Goal: Task Accomplishment & Management: Complete application form

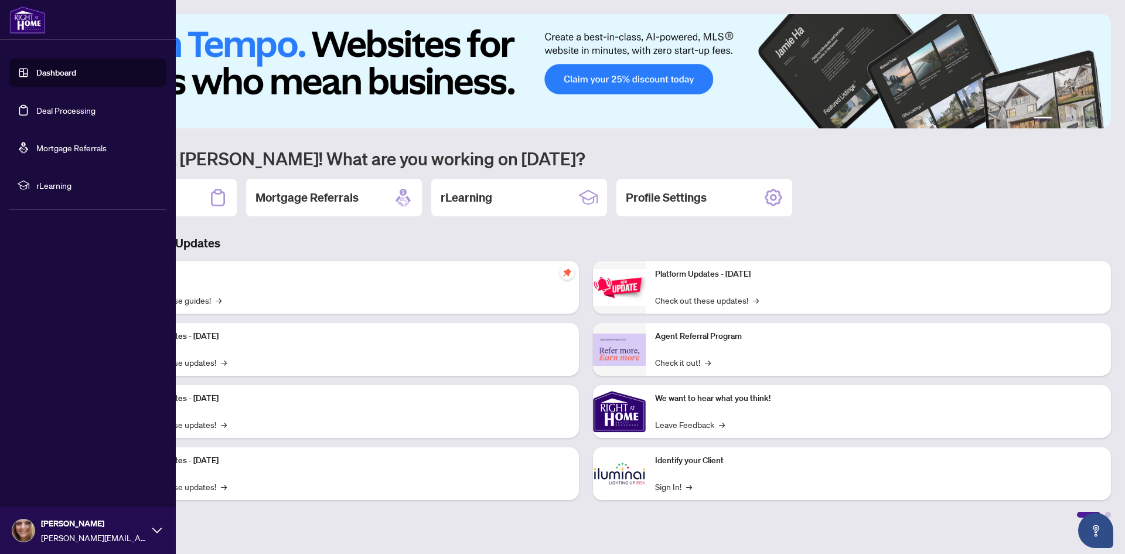
click at [71, 108] on link "Deal Processing" at bounding box center [65, 110] width 59 height 11
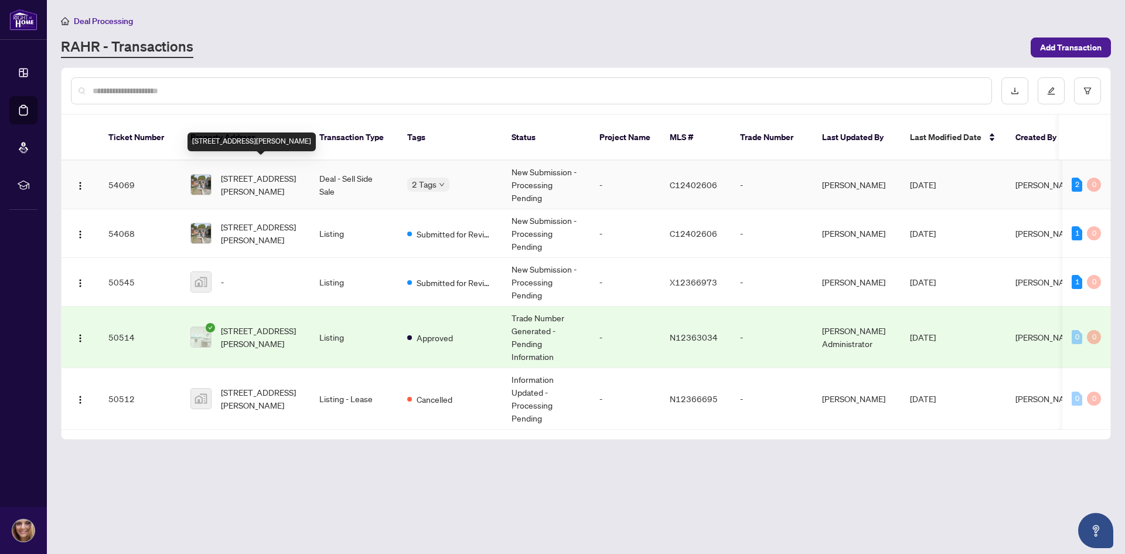
click at [291, 182] on span "[STREET_ADDRESS][PERSON_NAME]" at bounding box center [261, 185] width 80 height 26
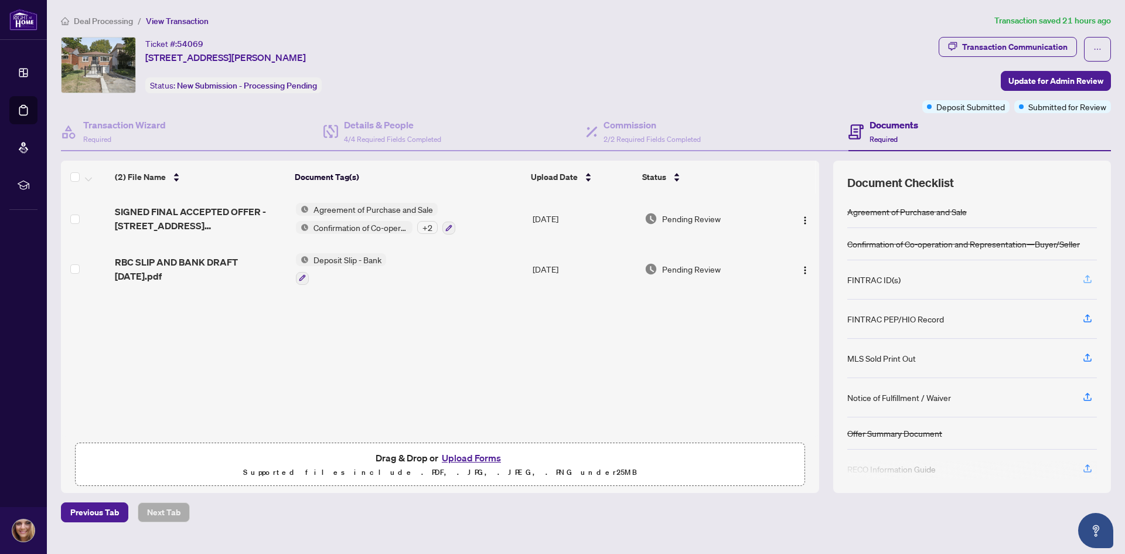
click at [1088, 277] on icon "button" at bounding box center [1087, 279] width 11 height 11
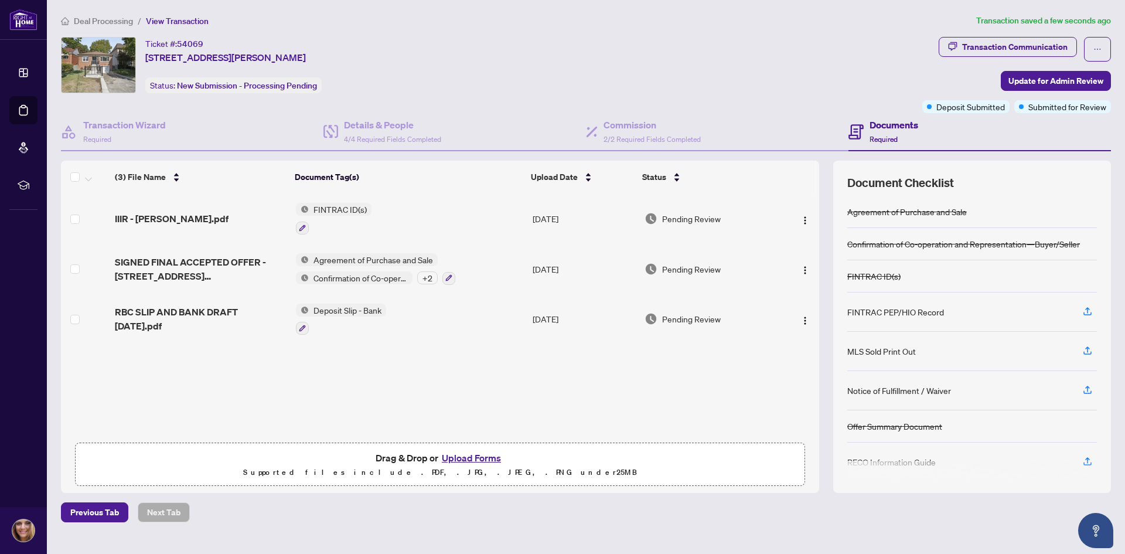
click at [483, 455] on button "Upload Forms" at bounding box center [471, 457] width 66 height 15
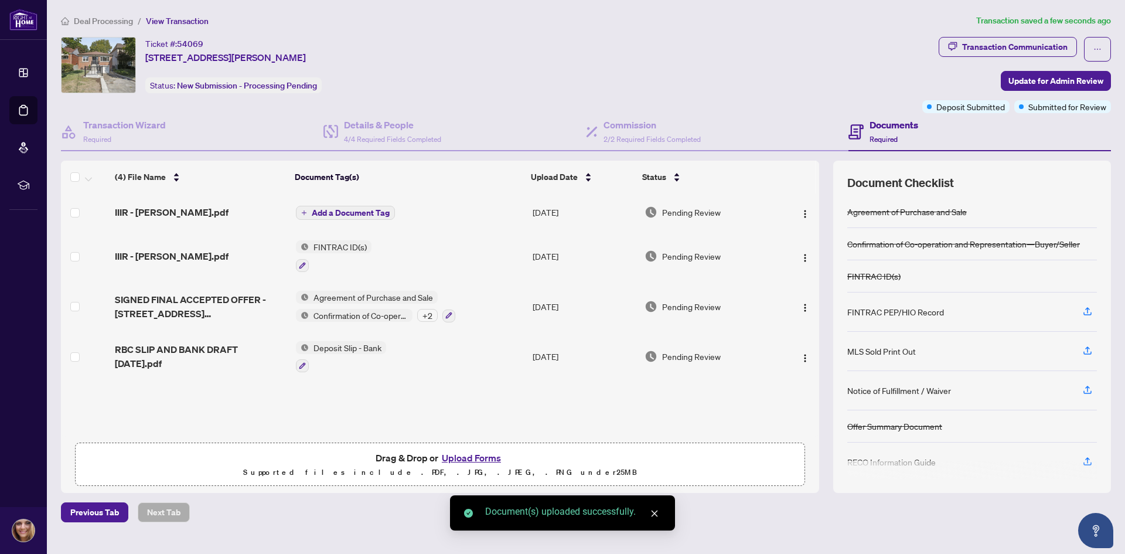
click at [309, 213] on button "Add a Document Tag" at bounding box center [345, 213] width 99 height 14
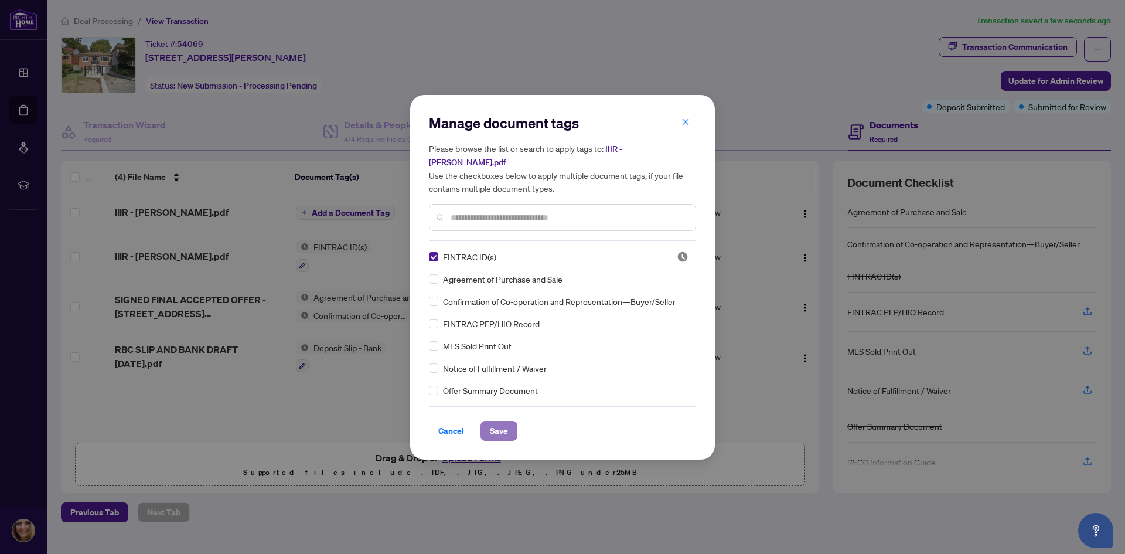
click at [495, 421] on span "Save" at bounding box center [499, 430] width 18 height 19
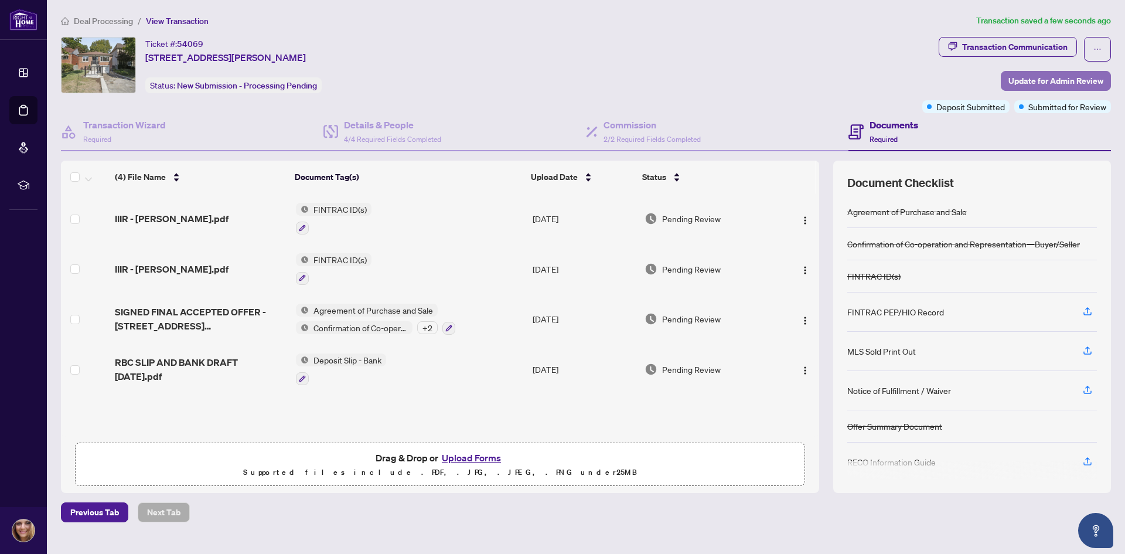
click at [1055, 74] on span "Update for Admin Review" at bounding box center [1055, 80] width 95 height 19
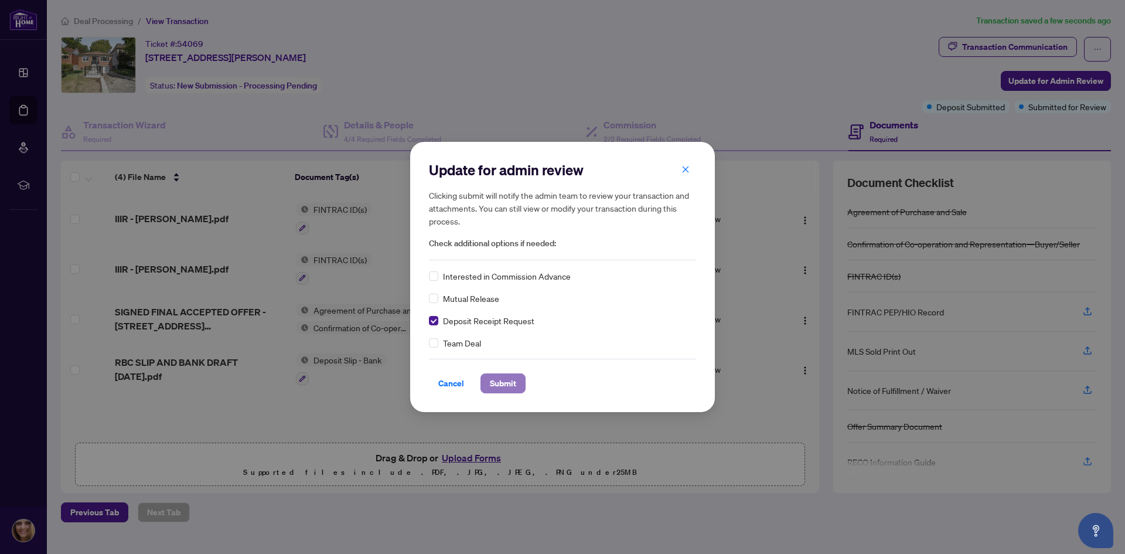
click at [490, 387] on span "Submit" at bounding box center [503, 383] width 26 height 19
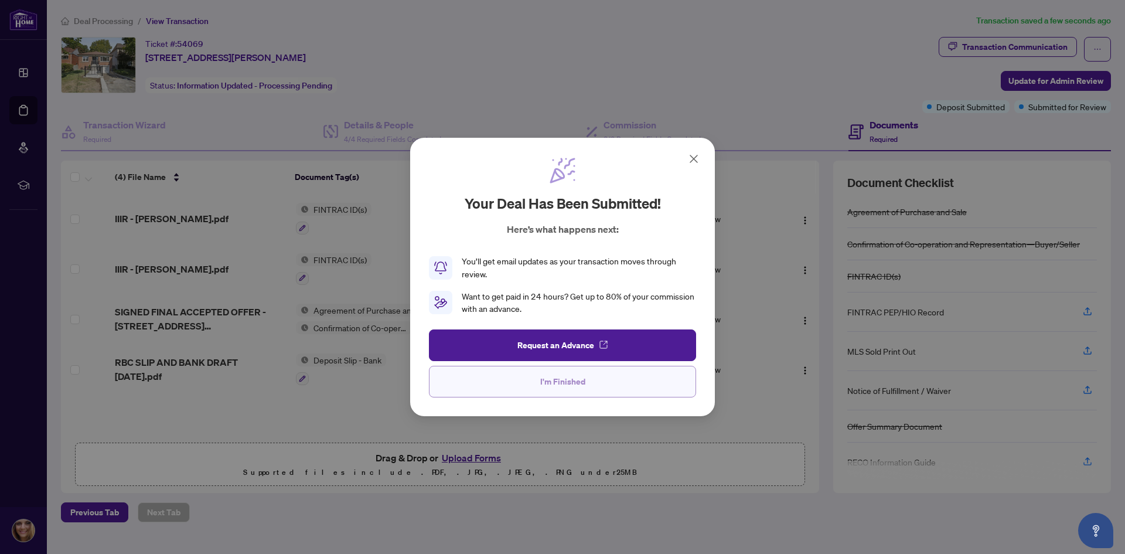
click at [575, 381] on span "I'm Finished" at bounding box center [562, 381] width 45 height 19
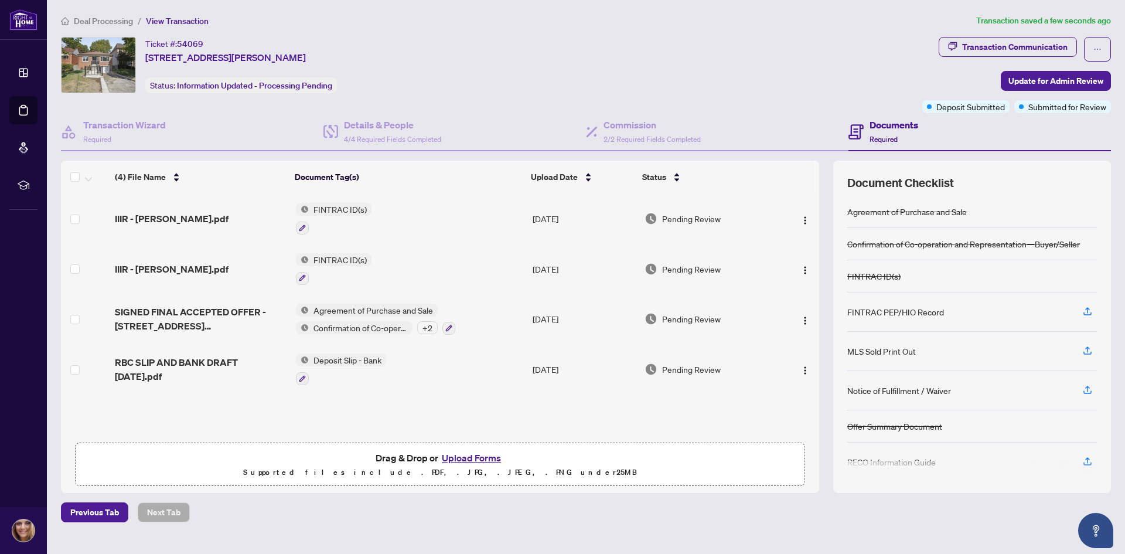
click at [153, 18] on span "View Transaction" at bounding box center [177, 21] width 63 height 11
click at [155, 21] on span "View Transaction" at bounding box center [177, 21] width 63 height 11
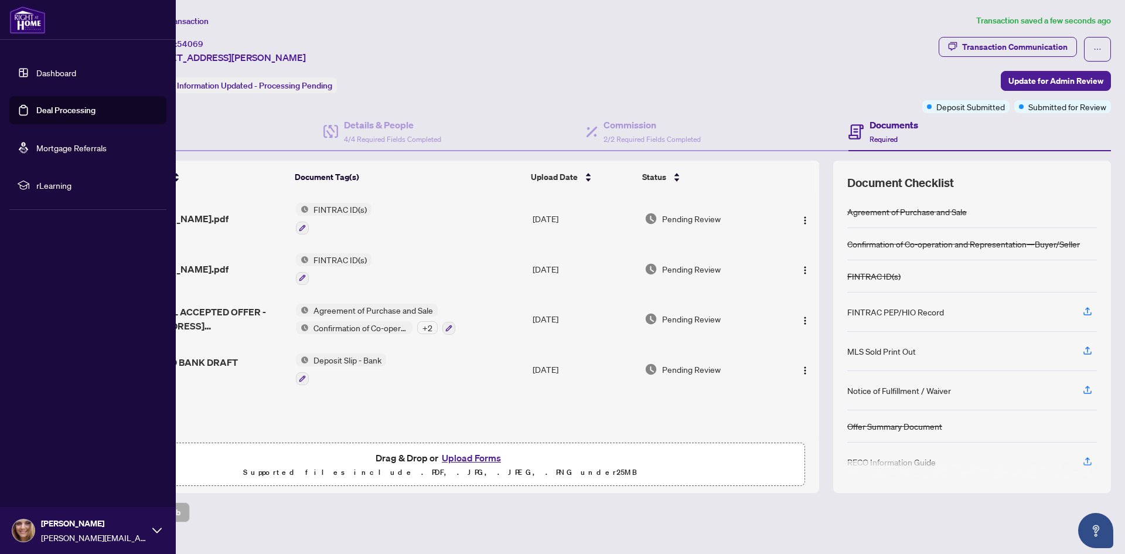
click at [36, 75] on link "Dashboard" at bounding box center [56, 72] width 40 height 11
